Goal: Find specific page/section: Find specific page/section

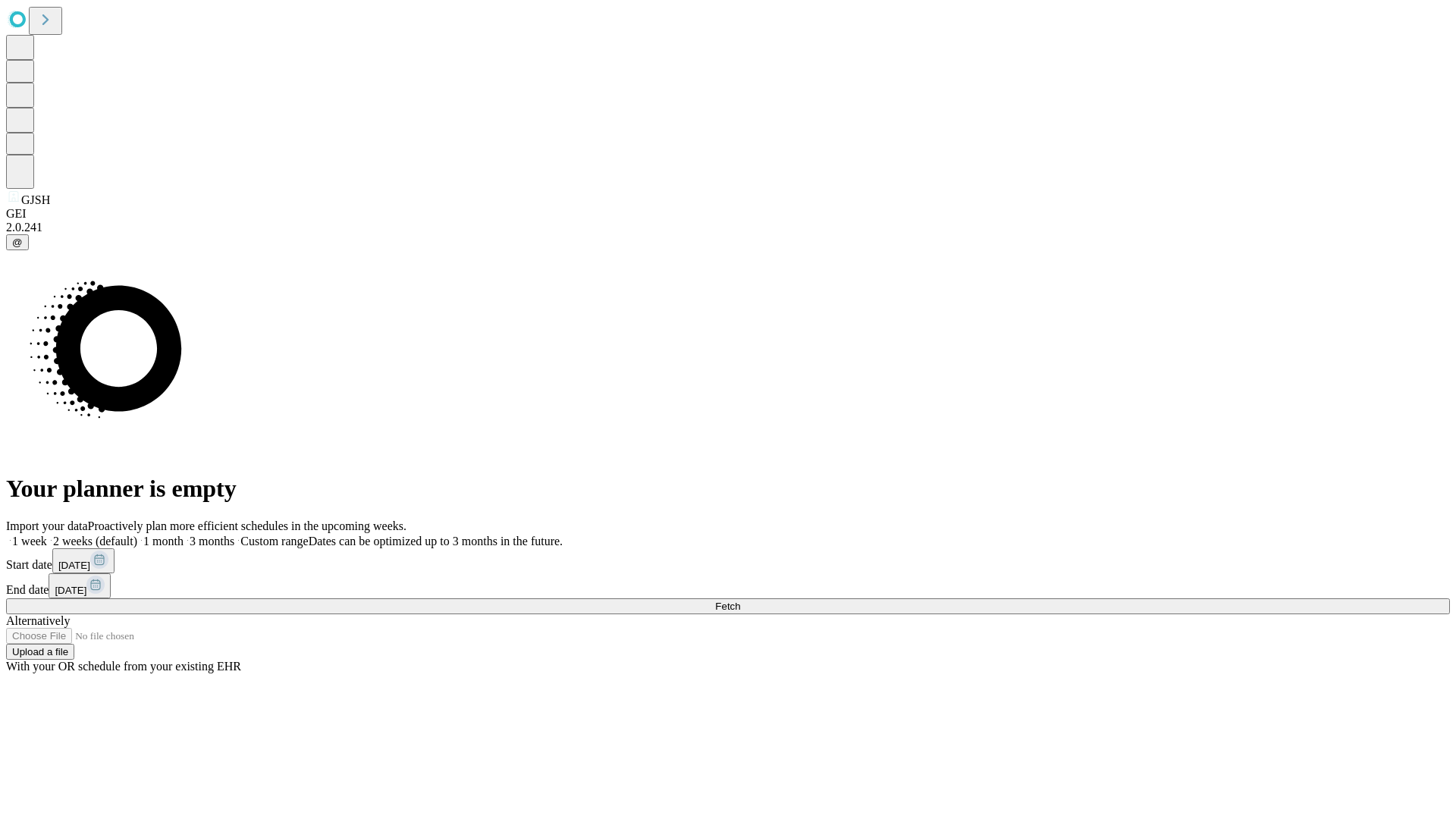
click at [740, 601] on span "Fetch" at bounding box center [727, 606] width 25 height 11
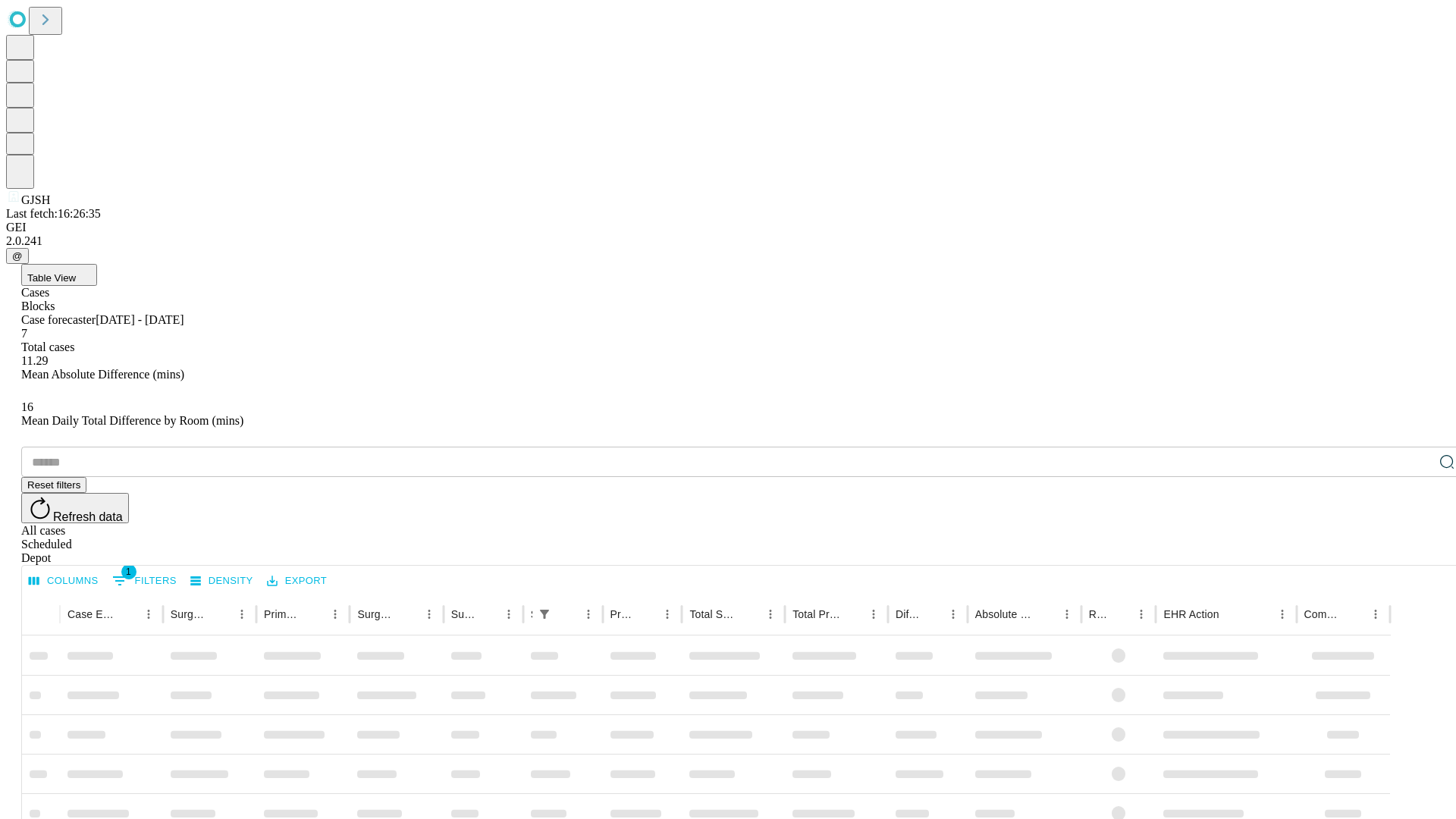
click at [1416, 551] on div "Depot" at bounding box center [742, 558] width 1443 height 14
